Goal: Transaction & Acquisition: Purchase product/service

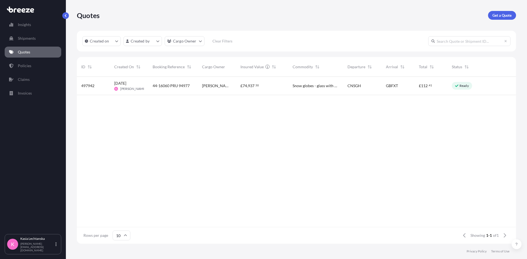
scroll to position [166, 435]
click at [31, 50] on link "Quotes" at bounding box center [33, 52] width 56 height 11
click at [29, 50] on p "Quotes" at bounding box center [24, 51] width 12 height 5
click at [28, 49] on p "Quotes" at bounding box center [24, 51] width 12 height 5
click at [226, 89] on div "[PERSON_NAME] - snow globes" at bounding box center [221, 86] width 38 height 18
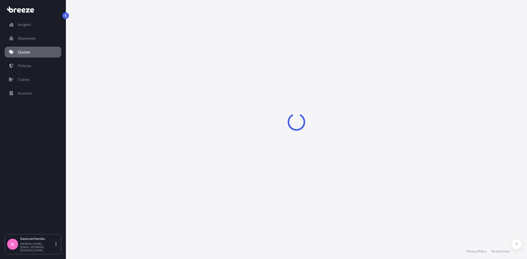
select select "Road"
select select "Sea"
select select "Road"
select select "1"
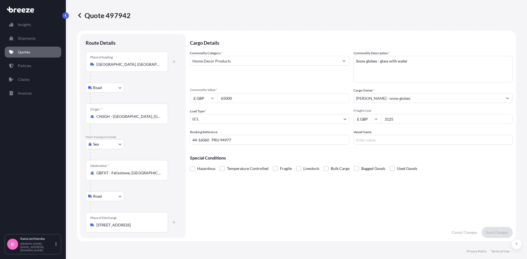
drag, startPoint x: 241, startPoint y: 96, endPoint x: 221, endPoint y: 96, distance: 20.3
click at [221, 96] on input "65000" at bounding box center [283, 98] width 132 height 10
click at [207, 96] on input "£ GBP" at bounding box center [203, 98] width 27 height 10
click at [206, 138] on div "$ USD" at bounding box center [203, 136] width 23 height 10
type input "$ USD"
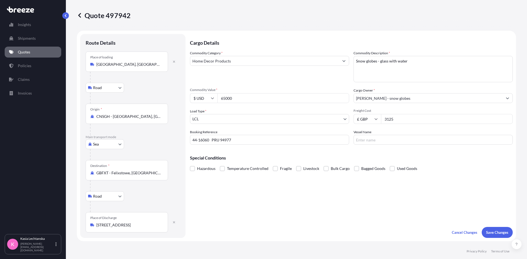
click at [261, 95] on input "65000" at bounding box center [283, 98] width 132 height 10
type input "15246"
click at [249, 73] on div "Commodity Category * Home Decor Products" at bounding box center [269, 66] width 159 height 32
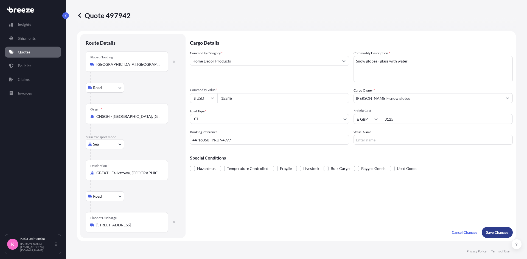
click at [421, 226] on p "Save Changes" at bounding box center [497, 232] width 22 height 5
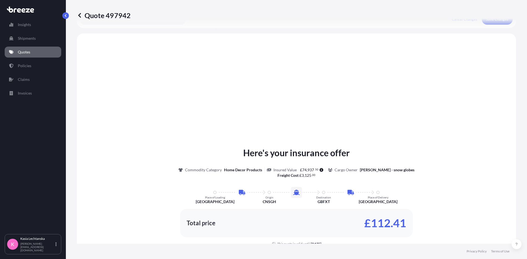
scroll to position [219, 0]
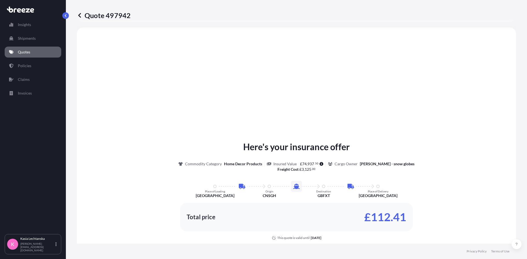
select select "Road"
select select "Sea"
select select "Road"
select select "1"
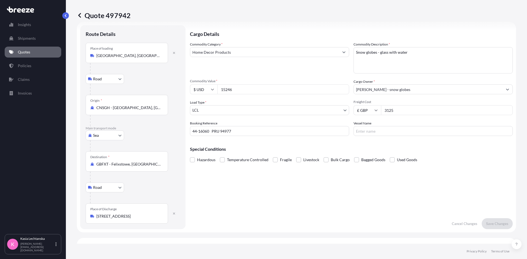
scroll to position [0, 0]
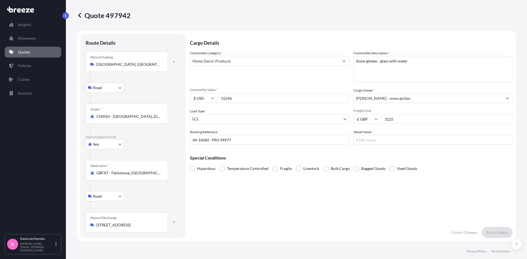
click at [255, 117] on body "Insights Shipments Quotes Policies Claims Invoices K Kasia Lechtanska k.lechtan…" at bounding box center [263, 129] width 527 height 259
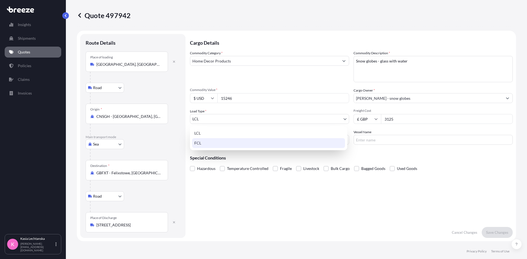
click at [251, 143] on div "FCL" at bounding box center [268, 143] width 153 height 10
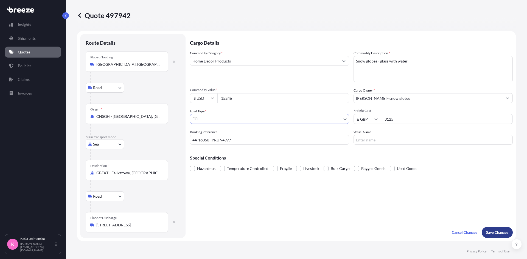
click at [421, 226] on p "Save Changes" at bounding box center [497, 232] width 22 height 5
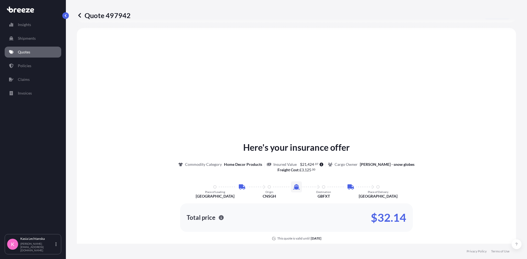
scroll to position [219, 0]
select select "Road"
select select "Sea"
select select "Road"
select select "2"
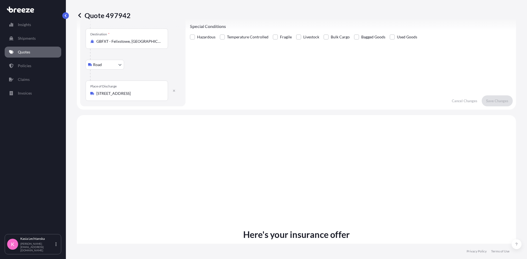
scroll to position [55, 0]
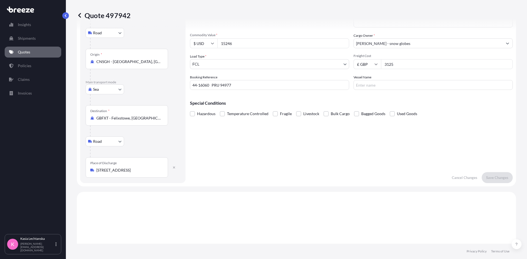
click at [413, 100] on div "Special Conditions Hazardous Temperature Controlled Fragile Livestock Bulk Carg…" at bounding box center [351, 106] width 323 height 24
click at [33, 53] on link "Quotes" at bounding box center [33, 52] width 56 height 11
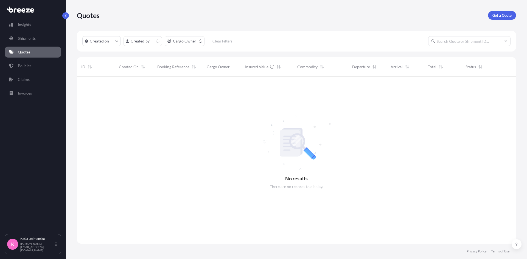
scroll to position [166, 435]
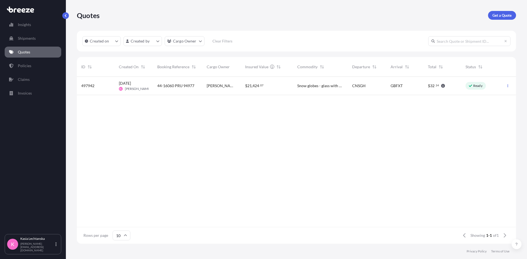
click at [39, 49] on link "Quotes" at bounding box center [33, 52] width 56 height 11
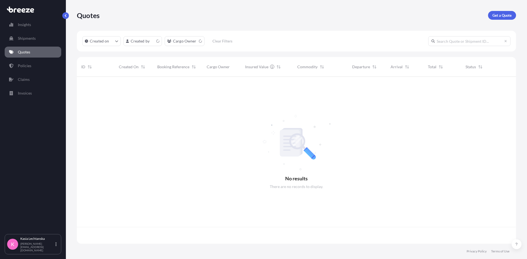
scroll to position [166, 435]
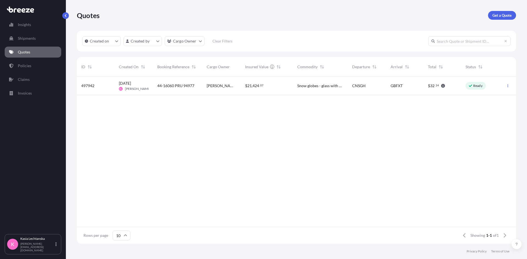
click at [272, 87] on div "$ 21 , 424 . 07" at bounding box center [266, 85] width 43 height 5
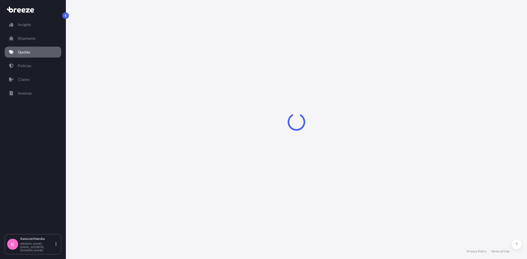
select select "Road"
select select "Sea"
select select "Road"
select select "2"
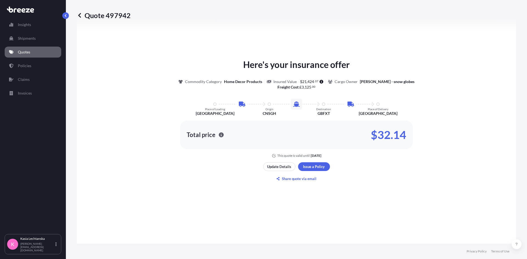
scroll to position [329, 0]
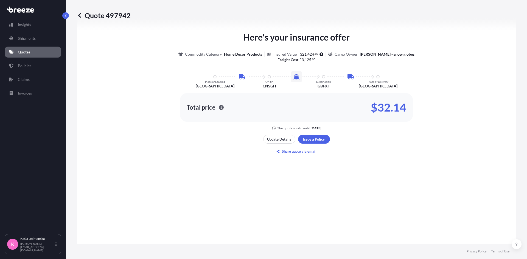
drag, startPoint x: 439, startPoint y: 182, endPoint x: 435, endPoint y: 179, distance: 5.4
click at [439, 181] on div "Here's your insurance offer Commodity Category Home Decor Products Insured Valu…" at bounding box center [295, 93] width 423 height 336
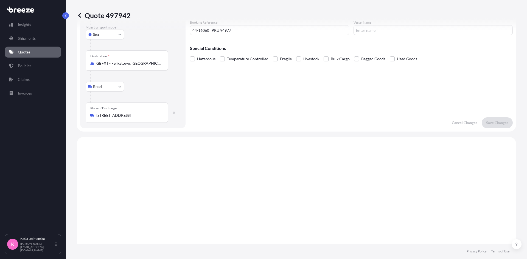
scroll to position [0, 0]
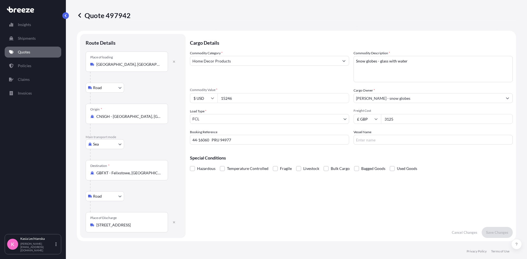
click at [250, 74] on div "Commodity Category * Home Decor Products" at bounding box center [269, 66] width 159 height 32
click at [452, 63] on textarea "Snow globes - glass with water" at bounding box center [432, 69] width 159 height 26
click at [258, 78] on div "Commodity Category * Home Decor Products" at bounding box center [269, 66] width 159 height 32
click at [278, 166] on label "Fragile" at bounding box center [282, 169] width 19 height 8
click at [273, 165] on input "Fragile" at bounding box center [273, 165] width 0 height 0
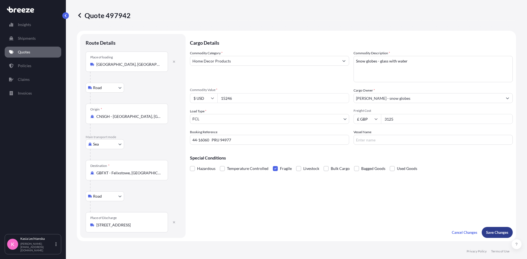
click at [496, 233] on p "Save Changes" at bounding box center [497, 232] width 22 height 5
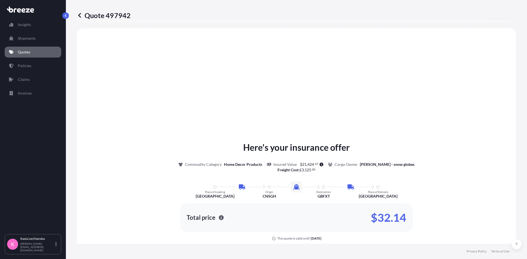
scroll to position [219, 0]
select select "Road"
select select "Sea"
select select "Road"
select select "2"
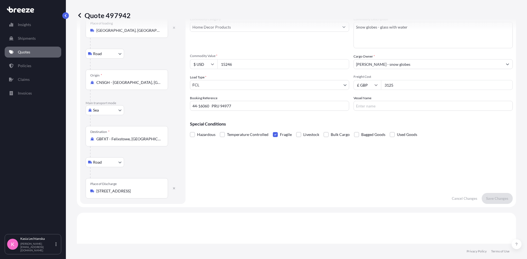
scroll to position [27, 0]
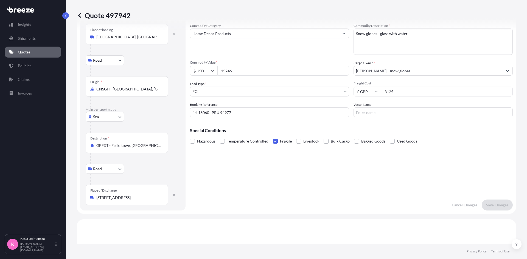
click at [275, 141] on span at bounding box center [275, 141] width 5 height 5
click at [273, 137] on input "Fragile" at bounding box center [273, 137] width 0 height 0
click at [497, 203] on p "Save Changes" at bounding box center [497, 204] width 22 height 5
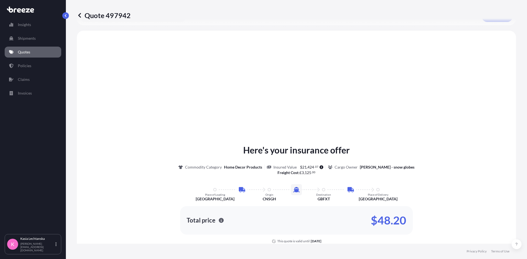
scroll to position [219, 0]
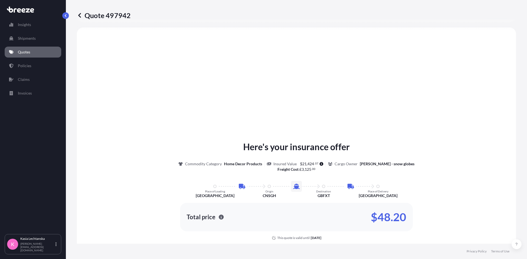
select select "Road"
select select "Sea"
select select "Road"
select select "2"
drag, startPoint x: 375, startPoint y: 215, endPoint x: 406, endPoint y: 214, distance: 31.3
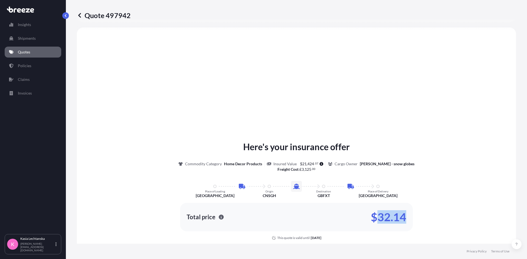
click at [406, 214] on div "Total price $32.14" at bounding box center [296, 217] width 233 height 29
click at [32, 51] on link "Quotes" at bounding box center [33, 52] width 56 height 11
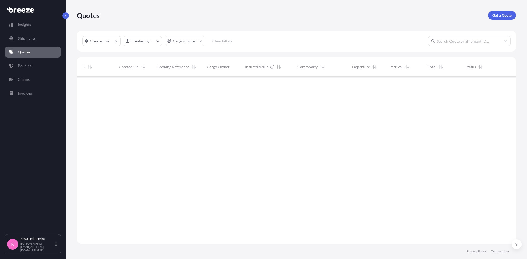
scroll to position [166, 435]
click at [354, 132] on div "497942 [DATE] KL [PERSON_NAME] 44-16060 PRU 94977 Jess - snow globes $ 21 , 424…" at bounding box center [296, 152] width 439 height 150
click at [331, 97] on div "497942 [DATE] KL [PERSON_NAME] 44-16060 PRU 94977 Jess - snow globes $ 21 , 424…" at bounding box center [296, 152] width 439 height 150
click at [245, 85] on span "$" at bounding box center [246, 86] width 2 height 4
select select "Road"
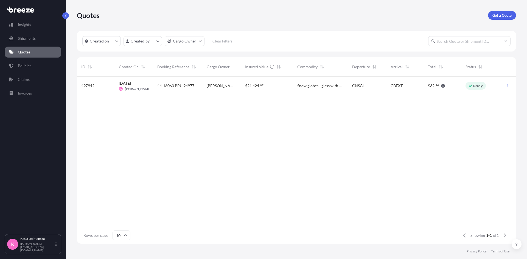
select select "Sea"
select select "Road"
select select "2"
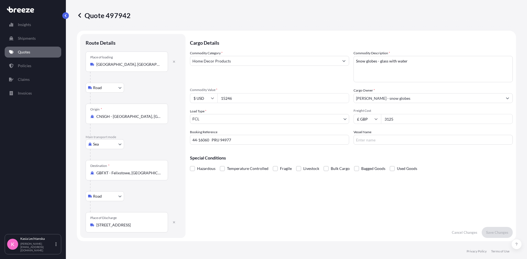
click at [431, 67] on textarea "Snow globes - glass with water" at bounding box center [432, 69] width 159 height 26
click at [310, 147] on div "Cargo Details Commodity Category * Home Decor Products Commodity Description * …" at bounding box center [351, 136] width 323 height 204
click at [285, 83] on div "Commodity Category * Home Decor Products Commodity Description * Snow globes - …" at bounding box center [351, 97] width 323 height 94
click at [503, 230] on p "Save Changes" at bounding box center [497, 232] width 22 height 5
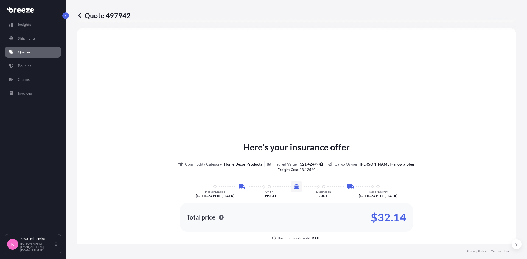
scroll to position [219, 0]
select select "Road"
select select "Sea"
select select "Road"
select select "2"
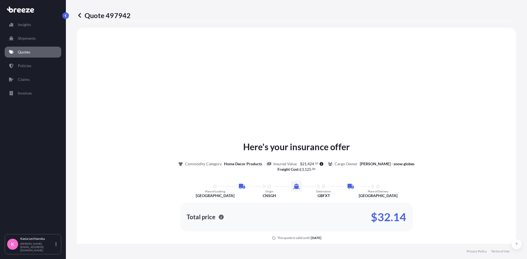
click at [33, 48] on link "Quotes" at bounding box center [33, 52] width 56 height 11
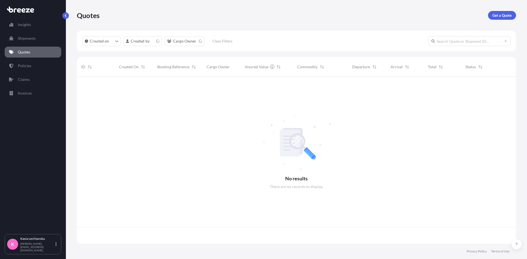
scroll to position [166, 435]
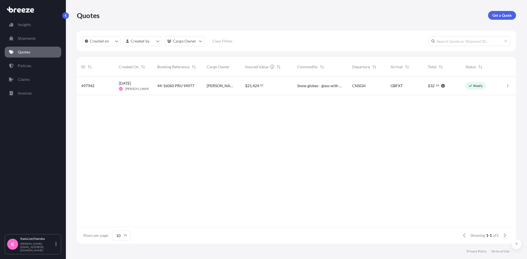
click at [112, 88] on div "497942" at bounding box center [96, 86] width 38 height 18
select select "Road"
select select "Sea"
select select "Road"
select select "2"
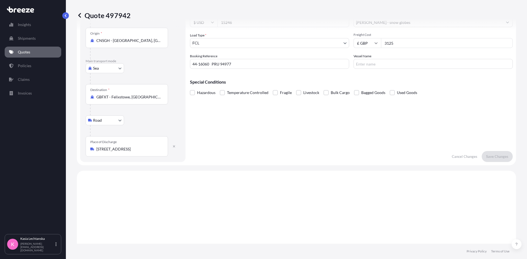
scroll to position [49, 0]
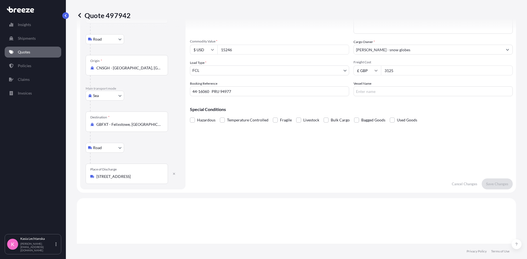
click at [143, 124] on input "GBFXT - Felixstowe, [GEOGRAPHIC_DATA]" at bounding box center [128, 124] width 65 height 5
drag, startPoint x: 163, startPoint y: 125, endPoint x: 91, endPoint y: 123, distance: 73.0
click at [91, 123] on div "Destination * GBFXT - [GEOGRAPHIC_DATA], [GEOGRAPHIC_DATA]" at bounding box center [127, 122] width 82 height 20
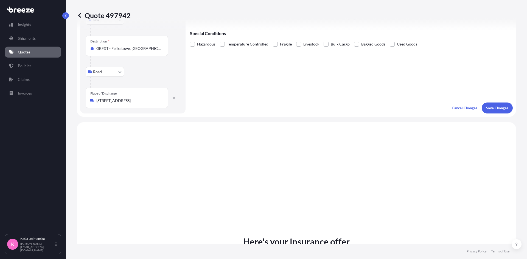
scroll to position [0, 0]
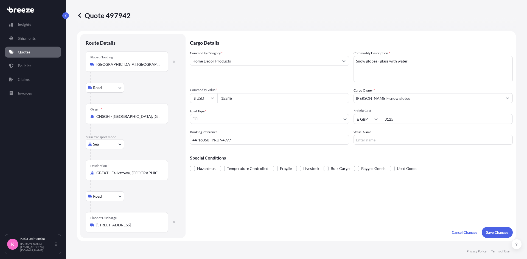
click at [161, 171] on div "GBFXT - Felixstowe, [GEOGRAPHIC_DATA]" at bounding box center [126, 172] width 73 height 5
click at [161, 171] on input "GBFXT - Felixstowe, [GEOGRAPHIC_DATA]" at bounding box center [128, 172] width 65 height 5
drag, startPoint x: 162, startPoint y: 172, endPoint x: 107, endPoint y: 170, distance: 55.2
click at [107, 170] on div "GBFXT - Felixstowe, [GEOGRAPHIC_DATA]" at bounding box center [126, 172] width 73 height 5
click at [107, 170] on input "GBFXT - Felixstowe, [GEOGRAPHIC_DATA]" at bounding box center [128, 172] width 65 height 5
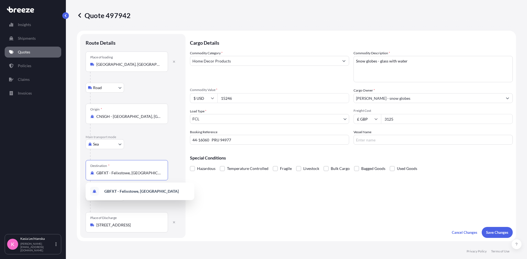
drag, startPoint x: 107, startPoint y: 170, endPoint x: 182, endPoint y: 170, distance: 75.7
click at [182, 170] on div "Route Details Place of loading [GEOGRAPHIC_DATA], [GEOGRAPHIC_DATA], [GEOGRAPHI…" at bounding box center [132, 136] width 105 height 204
type input "G"
click at [170, 186] on div "GBLGP - [GEOGRAPHIC_DATA], [GEOGRAPHIC_DATA]" at bounding box center [140, 192] width 104 height 15
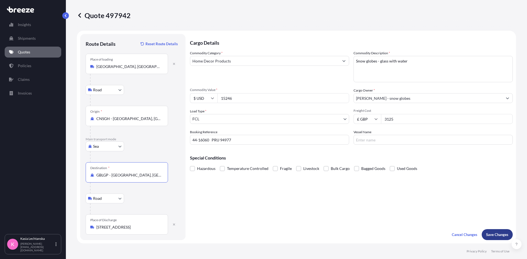
type input "GBLGP - [GEOGRAPHIC_DATA], [GEOGRAPHIC_DATA]"
click at [488, 236] on p "Save Changes" at bounding box center [497, 234] width 22 height 5
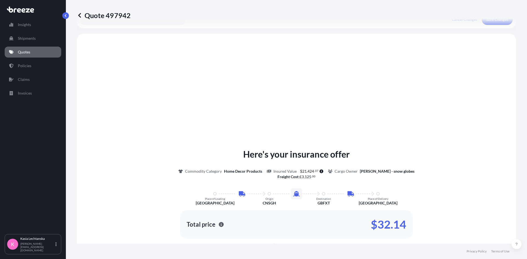
scroll to position [222, 0]
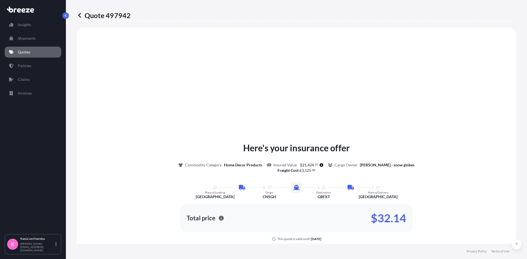
click at [443, 131] on div "Here's your insurance offer Commodity Category Home Decor Products Insured Valu…" at bounding box center [295, 204] width 423 height 338
select select "Road"
select select "Sea"
select select "Road"
select select "2"
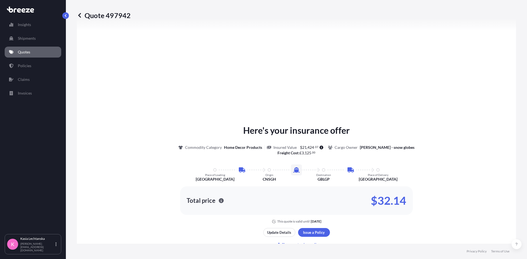
scroll to position [357, 0]
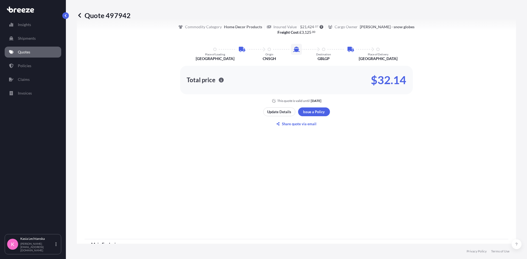
click at [312, 106] on div "Here's your insurance offer Commodity Category Home Decor Products Insured Valu…" at bounding box center [295, 66] width 423 height 336
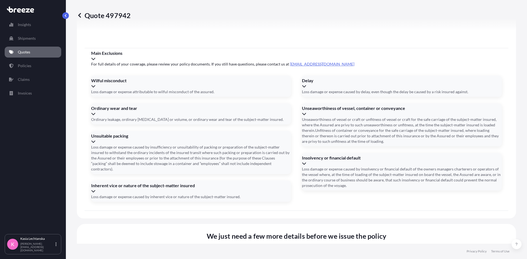
scroll to position [720, 0]
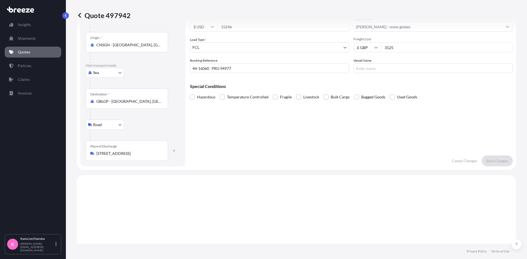
scroll to position [62, 0]
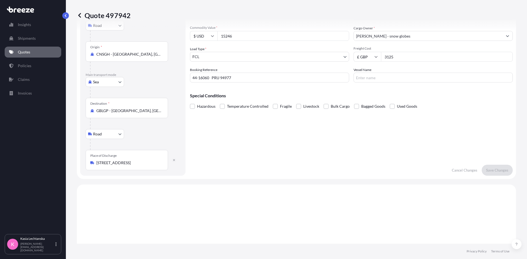
click at [142, 157] on div "Place of Discharge [GEOGRAPHIC_DATA], [GEOGRAPHIC_DATA]" at bounding box center [127, 160] width 82 height 20
click at [142, 160] on input "[STREET_ADDRESS]" at bounding box center [128, 162] width 65 height 5
click at [140, 162] on input "[STREET_ADDRESS]" at bounding box center [128, 162] width 65 height 5
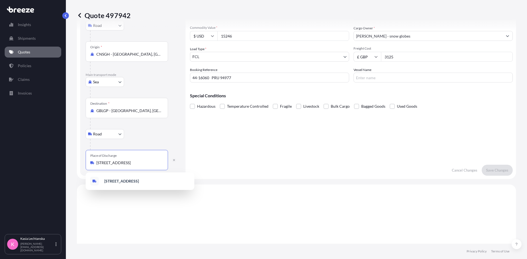
click at [140, 162] on input "[STREET_ADDRESS]" at bounding box center [128, 162] width 65 height 5
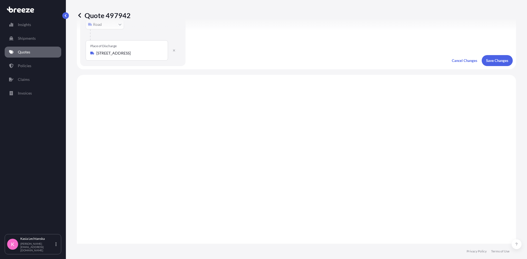
scroll to position [0, 0]
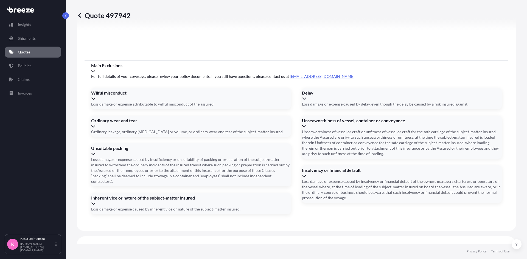
scroll to position [720, 0]
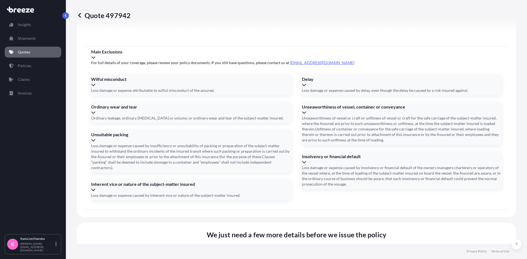
paste input "[STREET_ADDRESS]"
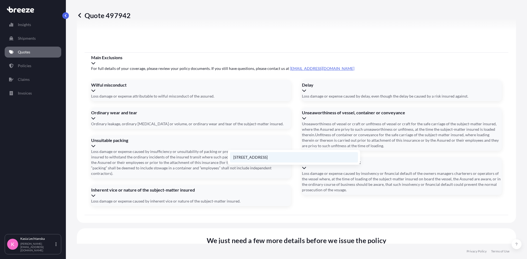
click at [276, 156] on li "[STREET_ADDRESS]" at bounding box center [294, 157] width 128 height 10
type input "[STREET_ADDRESS]"
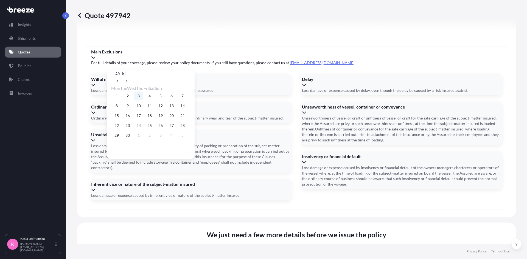
click at [143, 96] on button "3" at bounding box center [138, 96] width 9 height 9
type input "[DATE]"
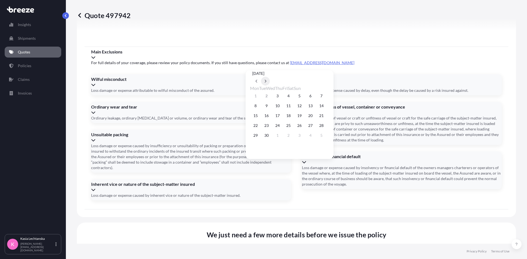
click at [266, 80] on icon at bounding box center [266, 81] width 2 height 3
click at [281, 107] on button "5" at bounding box center [277, 105] width 9 height 9
type input "[DATE]"
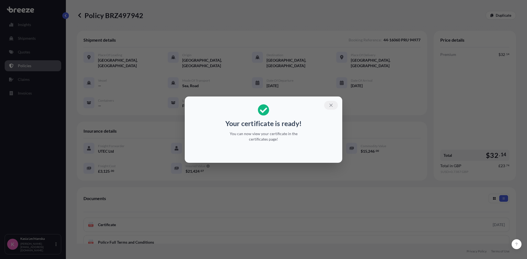
click at [331, 104] on icon "button" at bounding box center [330, 105] width 3 height 3
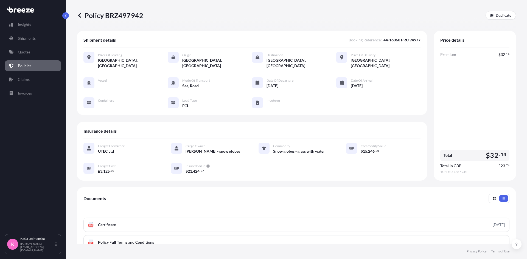
click at [32, 64] on link "Policies" at bounding box center [33, 65] width 56 height 11
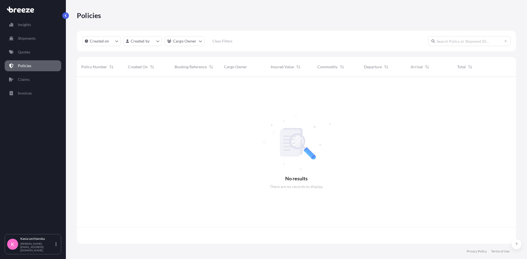
scroll to position [166, 435]
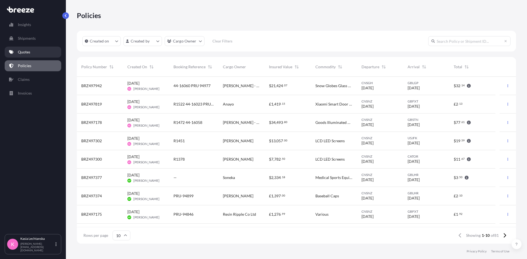
click at [31, 49] on link "Quotes" at bounding box center [33, 52] width 56 height 11
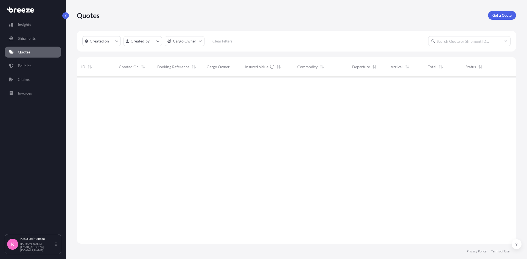
scroll to position [183, 435]
